Goal: Communication & Community: Participate in discussion

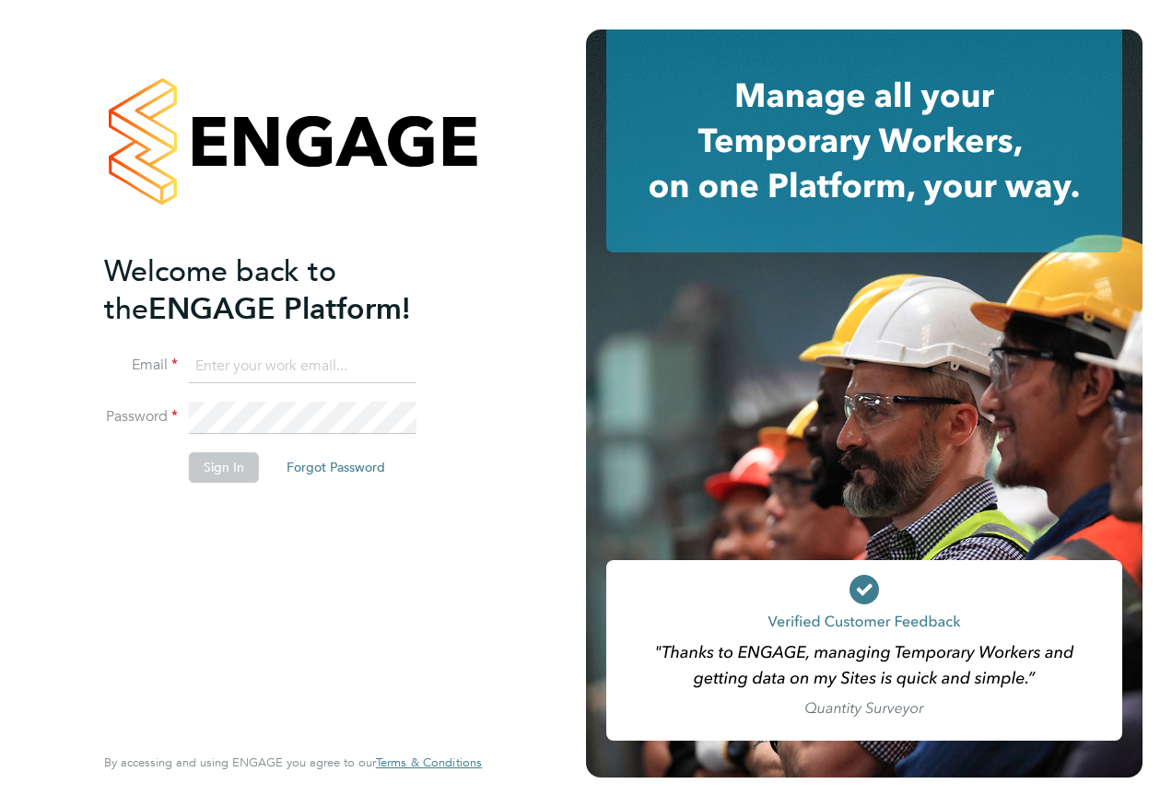
type input "[PERSON_NAME][EMAIL_ADDRESS][DOMAIN_NAME]"
click at [228, 469] on button "Sign In" at bounding box center [224, 467] width 70 height 29
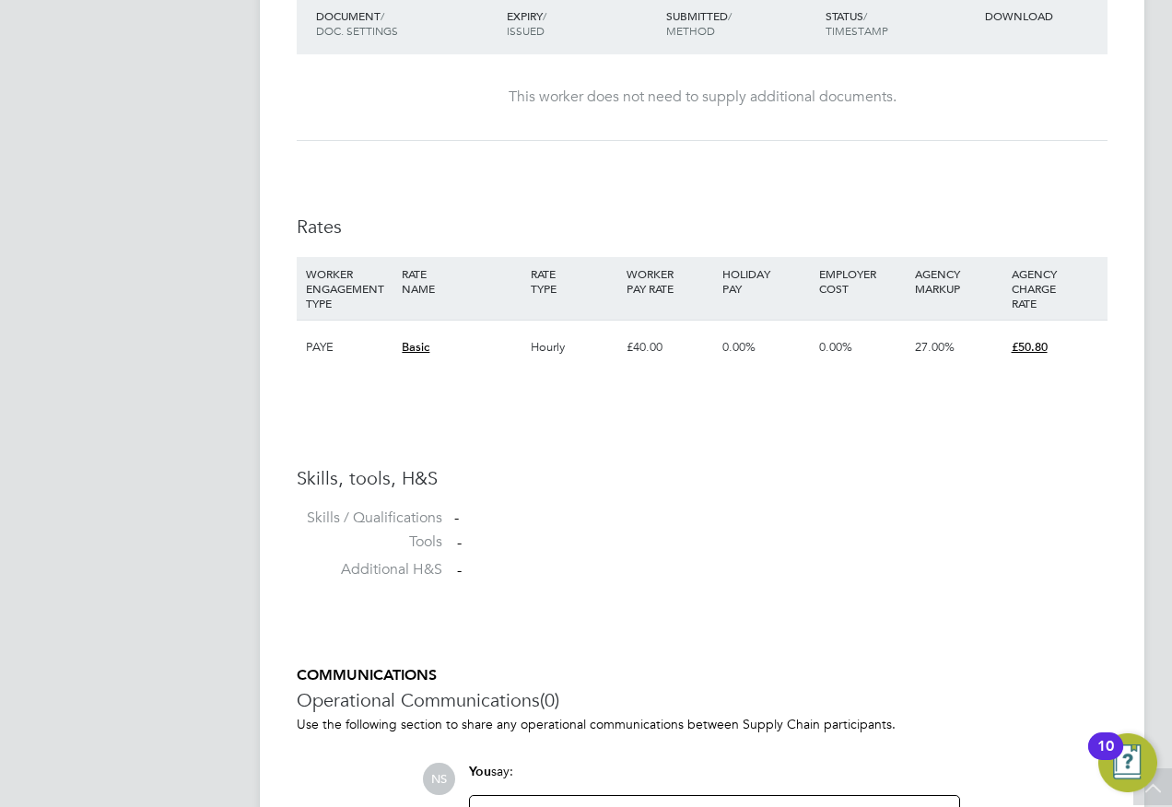
scroll to position [1236, 0]
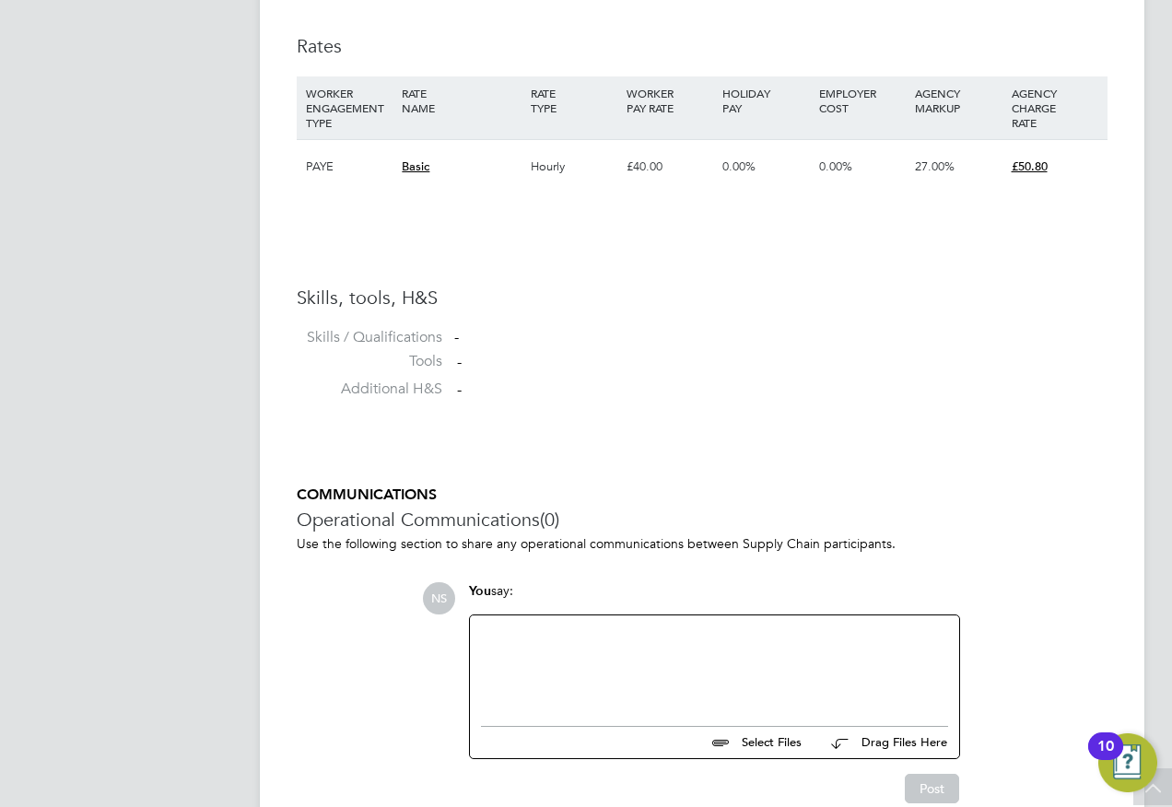
click at [547, 641] on div at bounding box center [714, 666] width 467 height 79
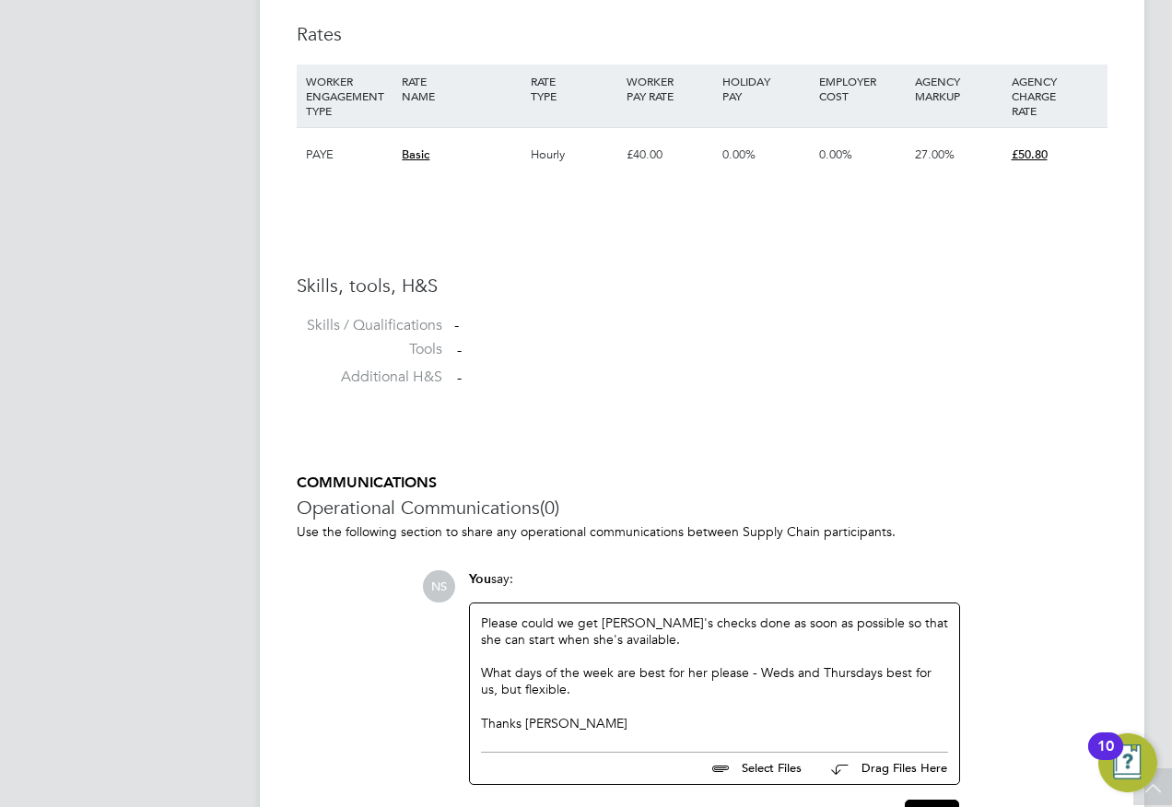
scroll to position [1366, 0]
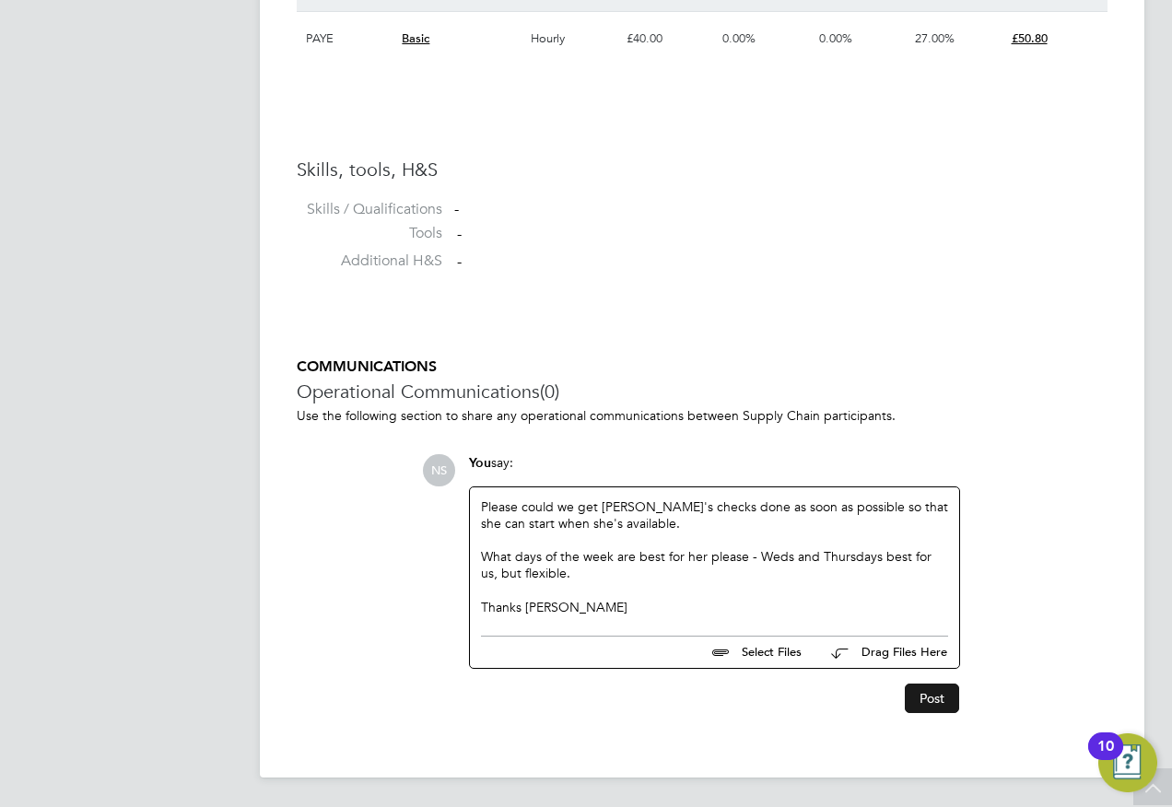
click at [905, 694] on button "Post" at bounding box center [932, 698] width 54 height 29
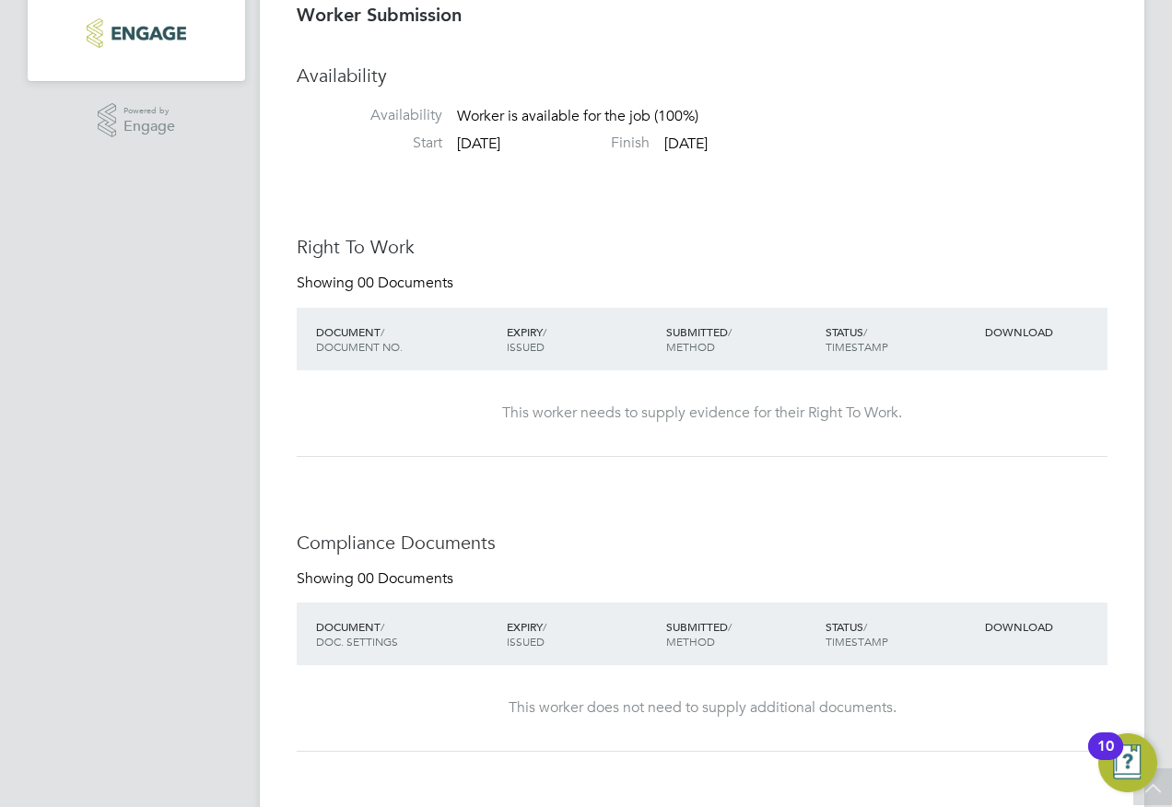
scroll to position [0, 0]
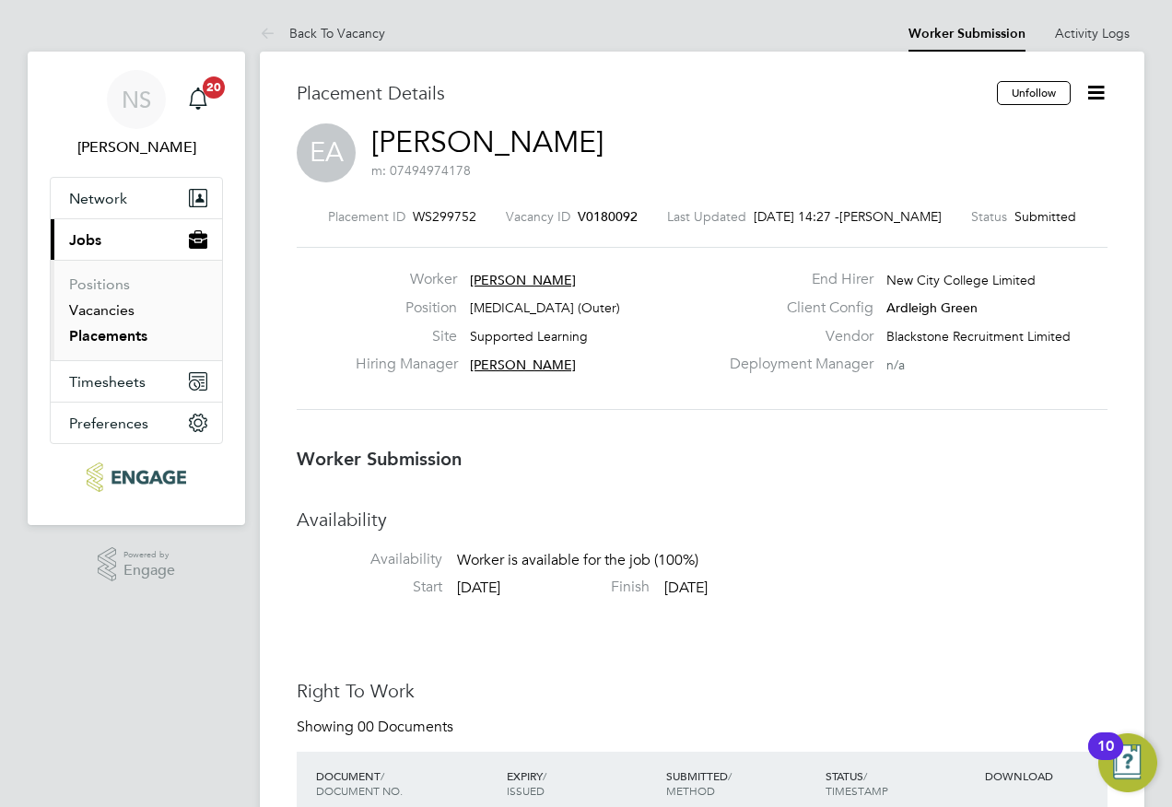
click at [133, 307] on link "Vacancies" at bounding box center [101, 310] width 65 height 18
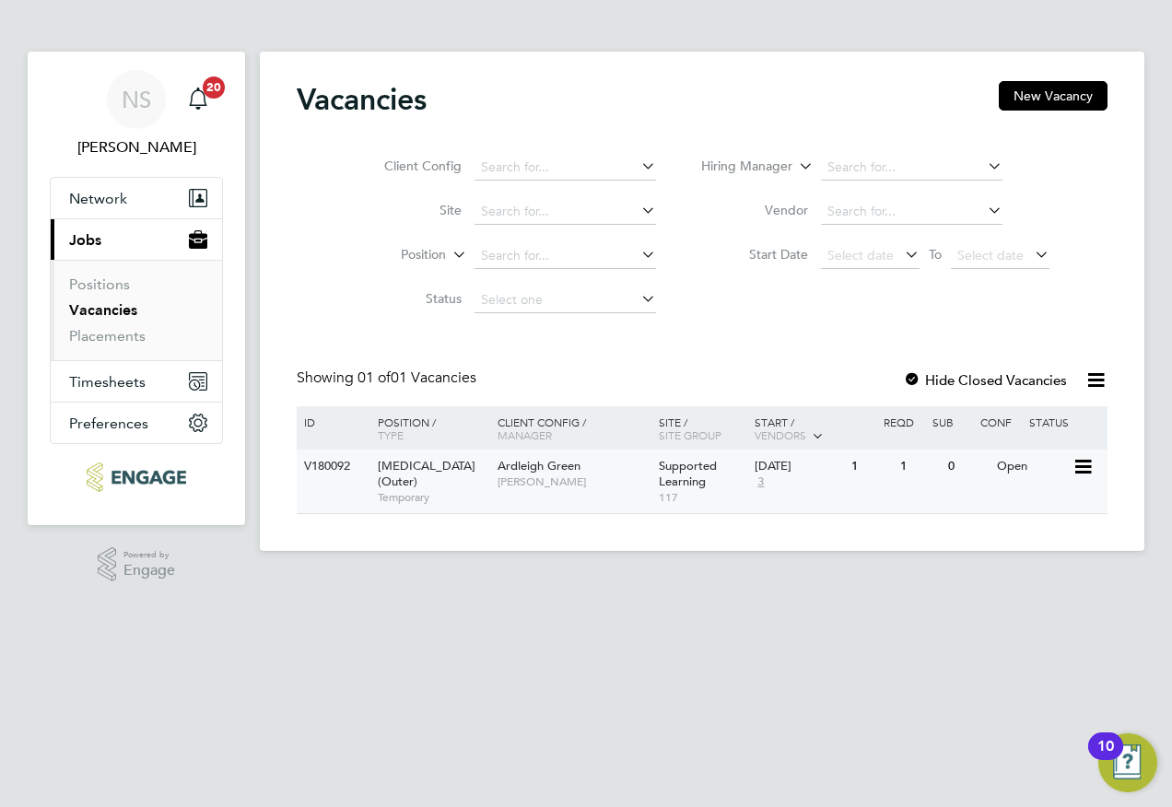
click at [516, 477] on span "[PERSON_NAME]" at bounding box center [574, 482] width 152 height 15
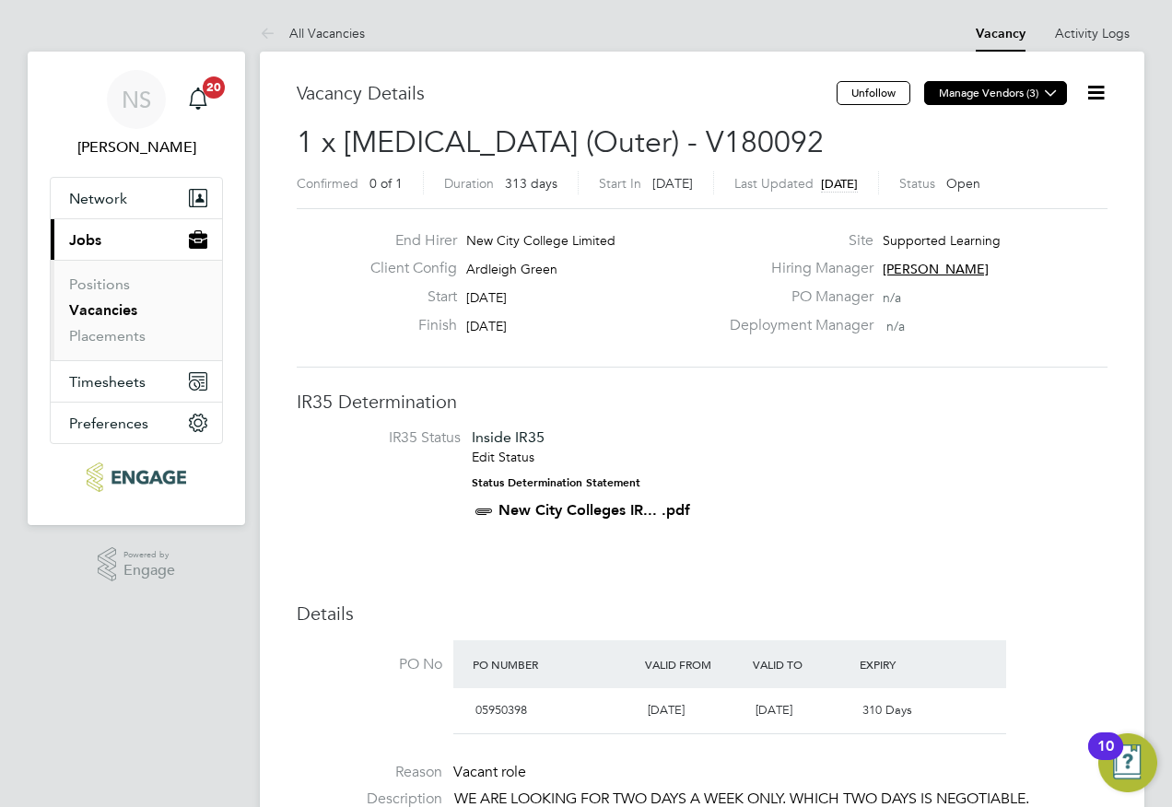
click at [1026, 91] on button "Manage Vendors (3)" at bounding box center [995, 93] width 143 height 24
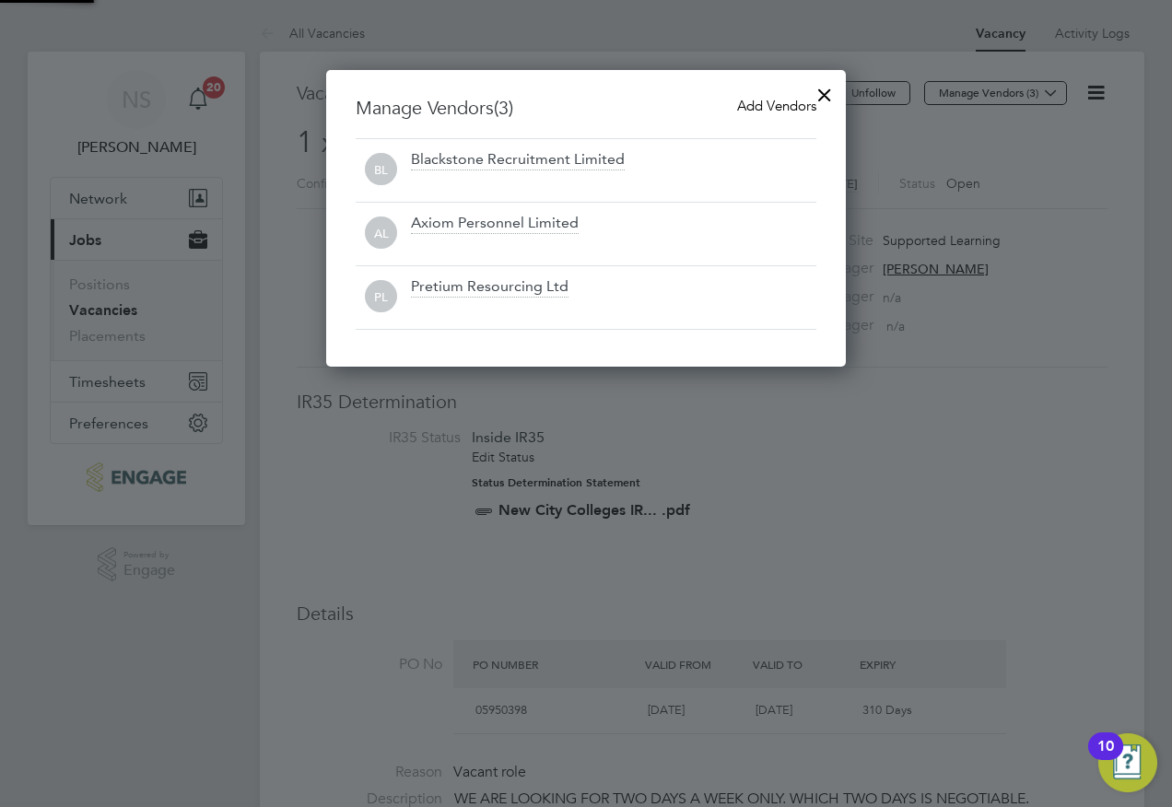
scroll to position [298, 521]
click at [946, 412] on div at bounding box center [586, 403] width 1172 height 807
click at [824, 90] on div at bounding box center [824, 90] width 33 height 33
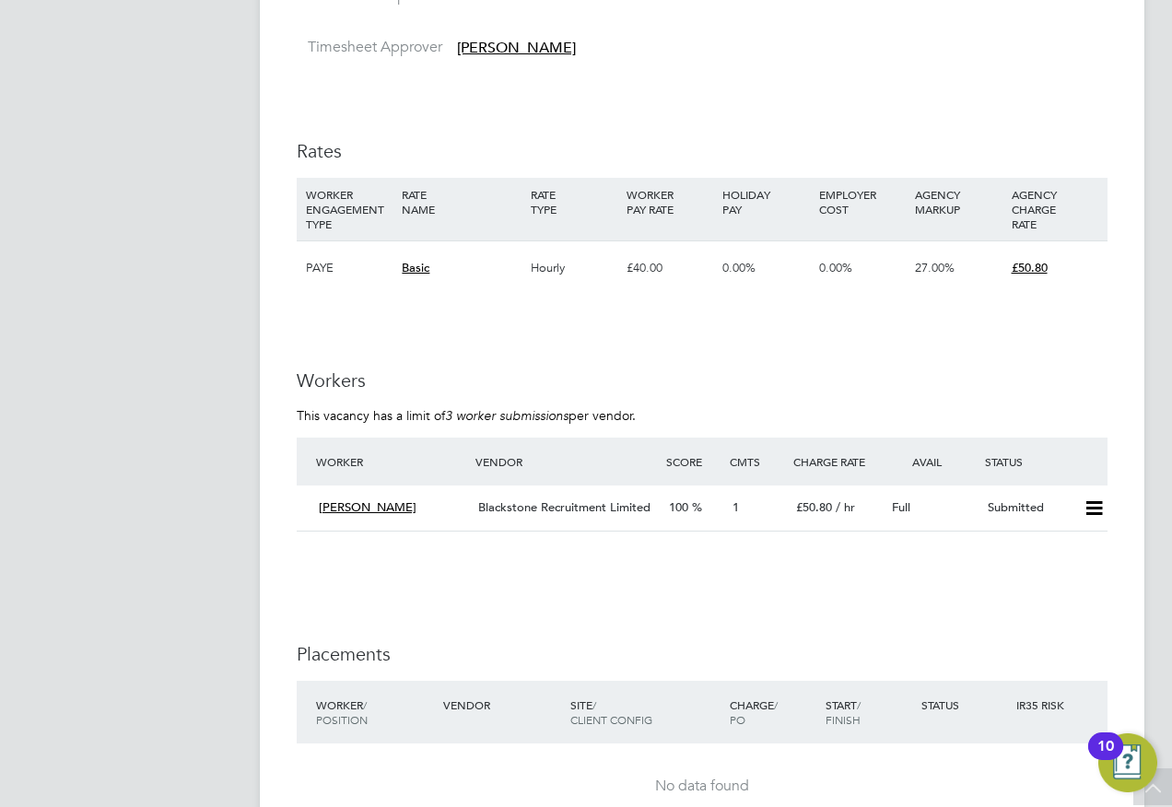
scroll to position [1852, 0]
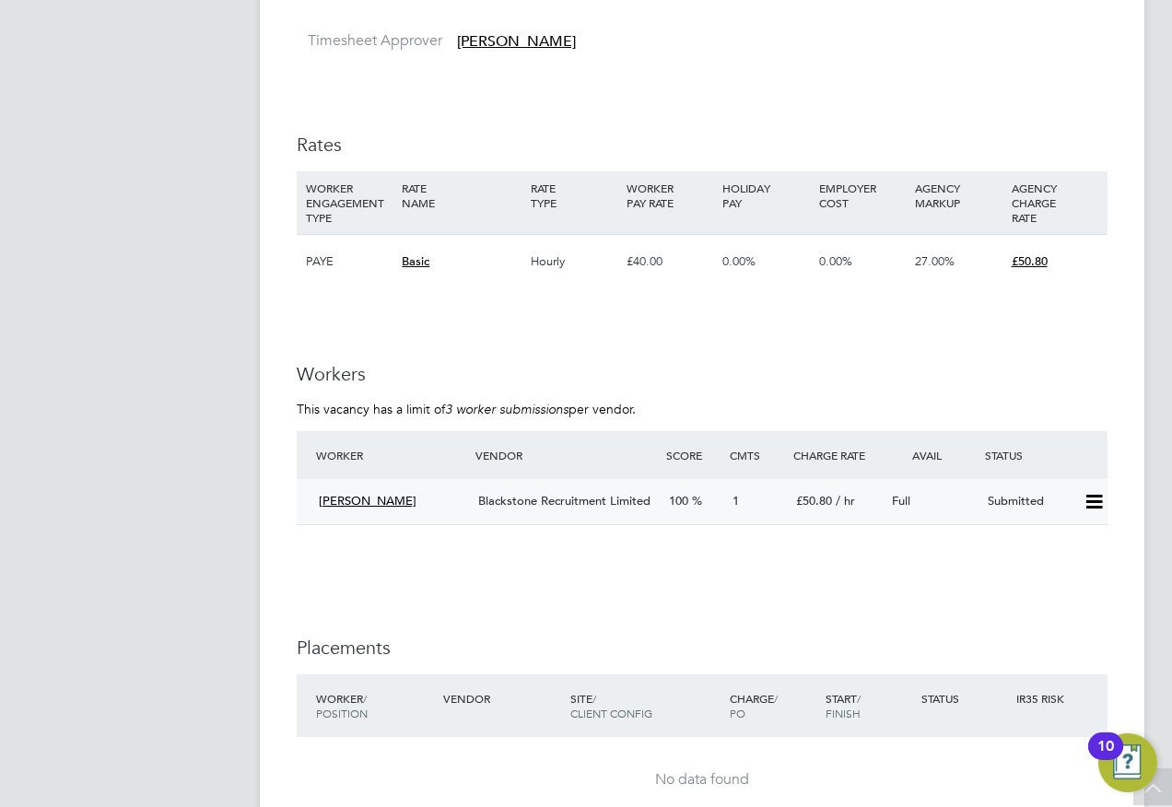
click at [1085, 498] on icon at bounding box center [1094, 502] width 23 height 15
click at [1066, 542] on li "Offer" at bounding box center [1070, 541] width 65 height 26
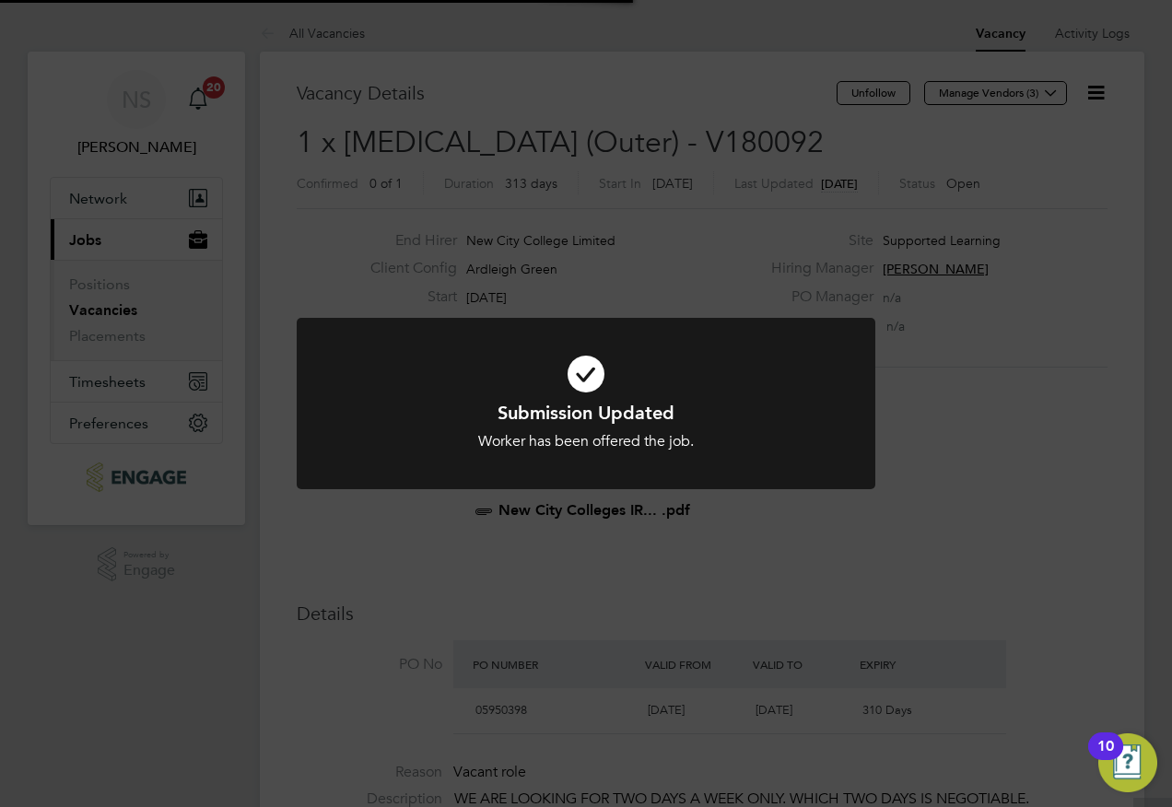
scroll to position [54, 129]
